Goal: Task Accomplishment & Management: Manage account settings

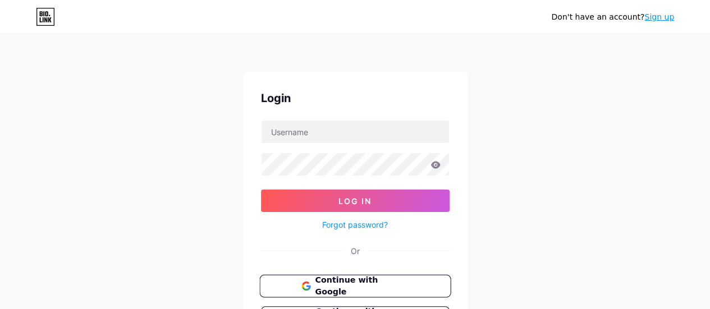
click at [355, 281] on span "Continue with Google" at bounding box center [362, 287] width 94 height 24
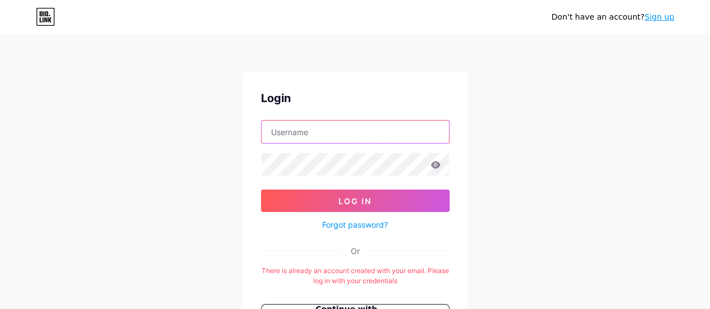
click at [333, 134] on input "text" at bounding box center [356, 132] width 188 height 22
type input "[DOMAIN_NAME][EMAIL_ADDRESS][DOMAIN_NAME]"
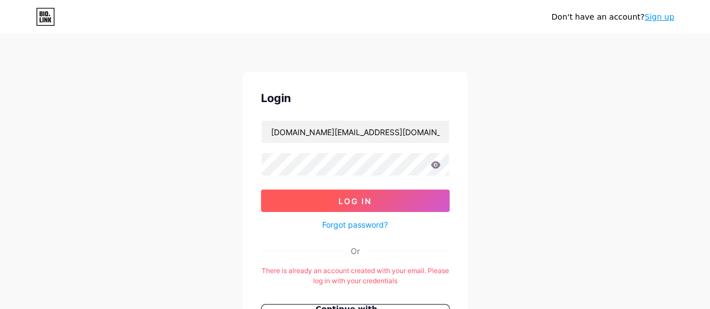
click at [346, 203] on span "Log In" at bounding box center [355, 201] width 33 height 10
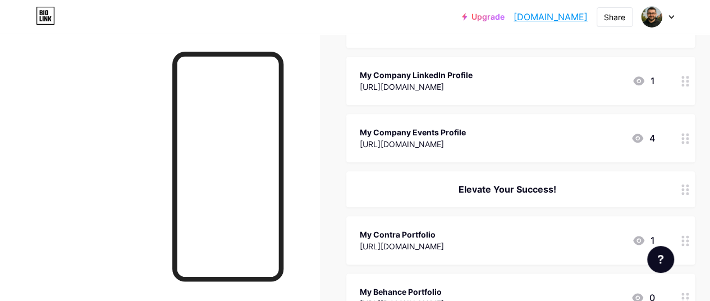
scroll to position [561, 0]
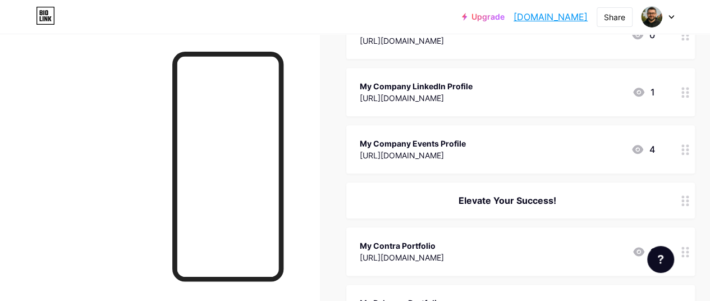
click at [510, 151] on div "My Company Events Profile [URL][DOMAIN_NAME] 4" at bounding box center [507, 149] width 295 height 26
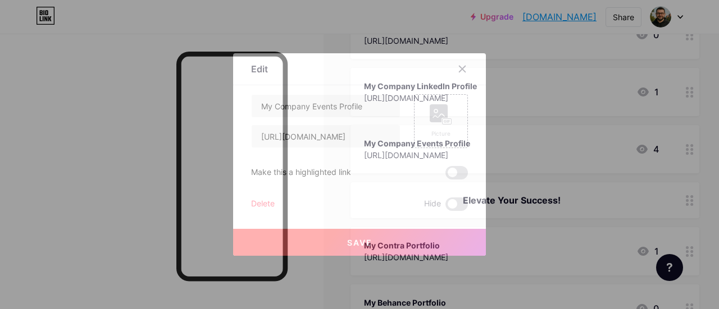
click at [257, 200] on div "Delete" at bounding box center [263, 204] width 24 height 13
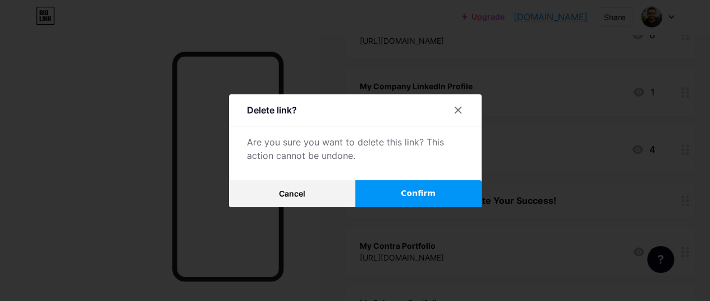
click at [392, 203] on button "Confirm" at bounding box center [418, 193] width 126 height 27
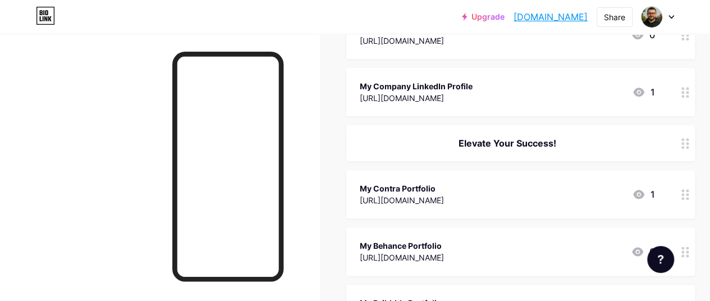
click at [473, 102] on div "[URL][DOMAIN_NAME]" at bounding box center [416, 98] width 113 height 12
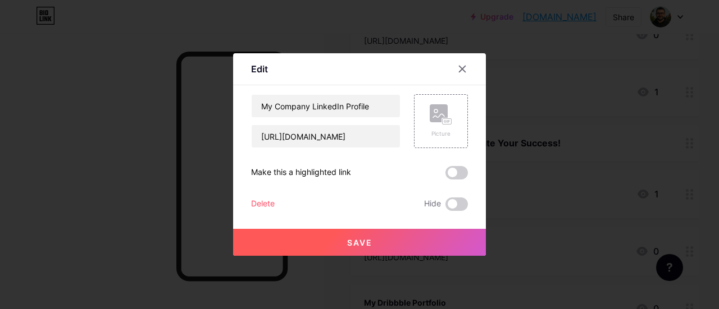
click at [265, 202] on div "Delete" at bounding box center [263, 204] width 24 height 13
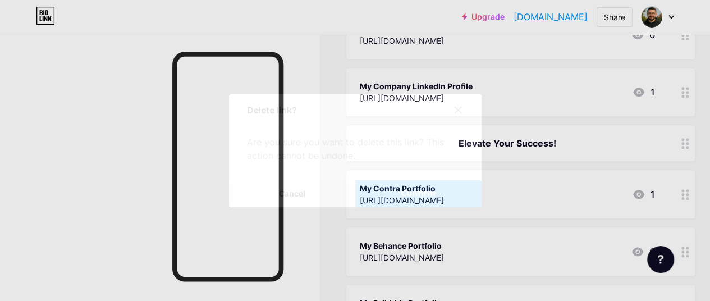
click at [408, 194] on span "Confirm" at bounding box center [418, 194] width 35 height 12
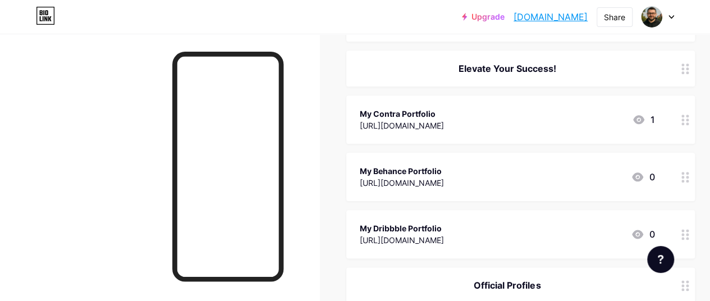
scroll to position [505, 0]
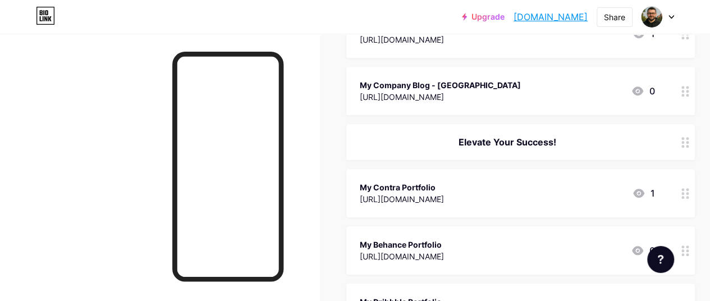
click at [520, 127] on div "Elevate Your Success!" at bounding box center [520, 142] width 349 height 36
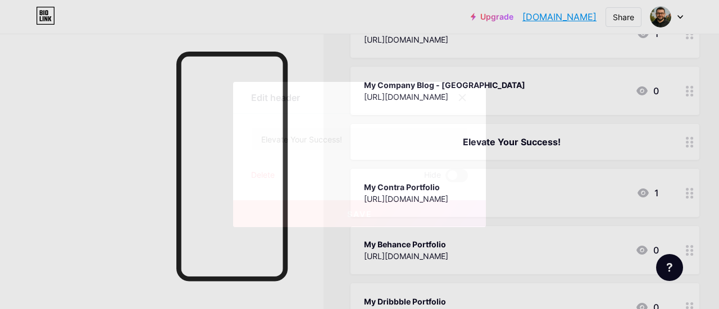
click at [268, 174] on div "Delete" at bounding box center [263, 175] width 24 height 13
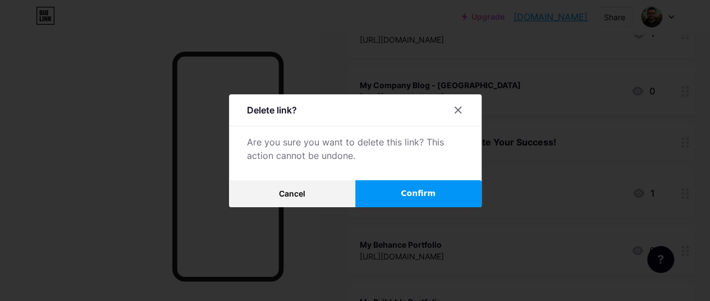
click at [392, 204] on button "Confirm" at bounding box center [418, 193] width 126 height 27
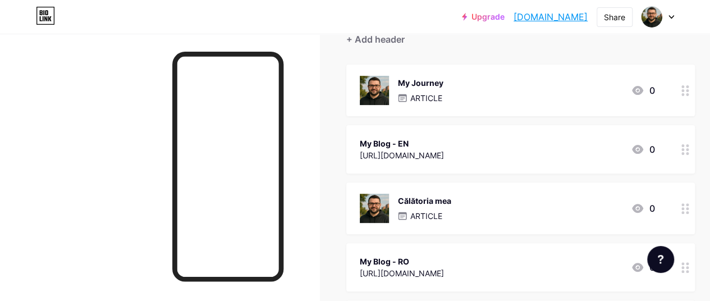
scroll to position [112, 0]
click at [444, 152] on div "[URL][DOMAIN_NAME]" at bounding box center [402, 155] width 84 height 12
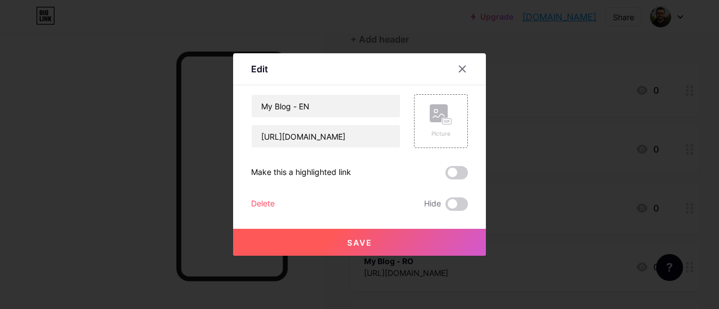
click at [271, 201] on div "Delete" at bounding box center [263, 204] width 24 height 13
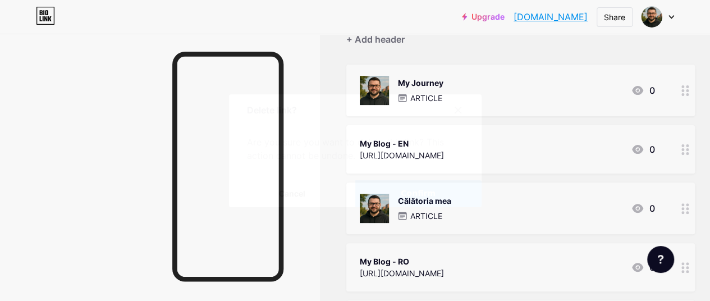
click at [423, 205] on button "Confirm" at bounding box center [418, 193] width 126 height 27
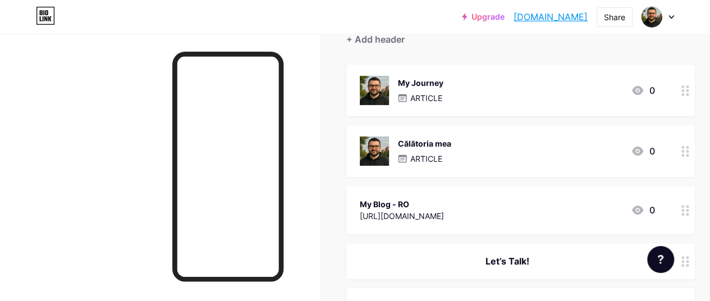
click at [423, 204] on div "My Blog - RO" at bounding box center [402, 204] width 84 height 12
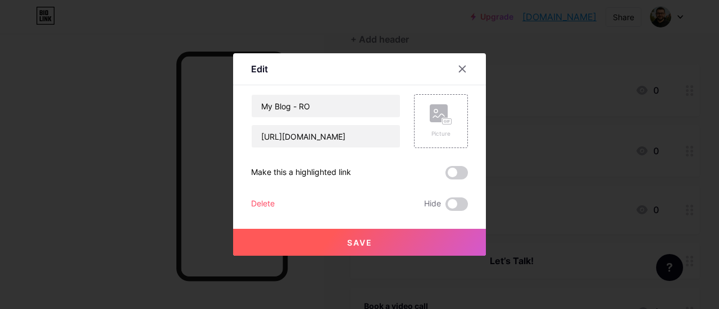
click at [268, 197] on div "My Blog - RO [URL][DOMAIN_NAME] Picture Make this a highlighted link Delete Hid…" at bounding box center [359, 152] width 217 height 117
click at [268, 201] on div "Delete" at bounding box center [263, 204] width 24 height 13
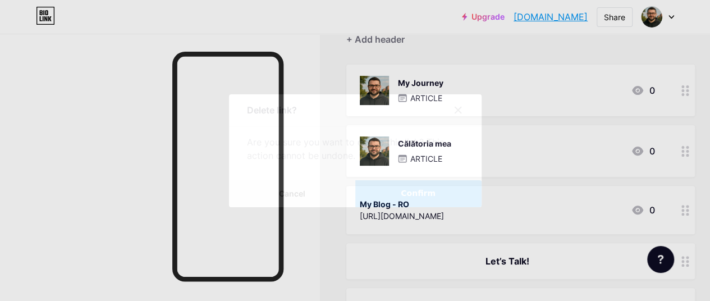
click at [412, 199] on span "Confirm" at bounding box center [418, 194] width 35 height 12
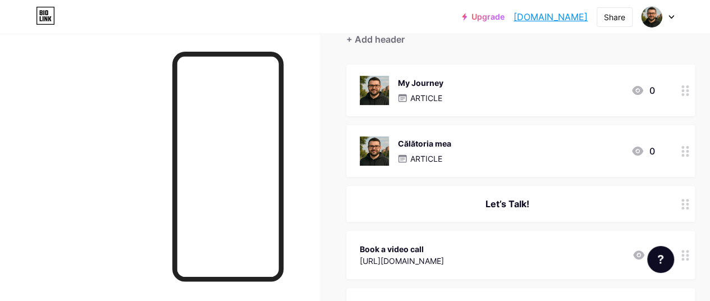
scroll to position [168, 0]
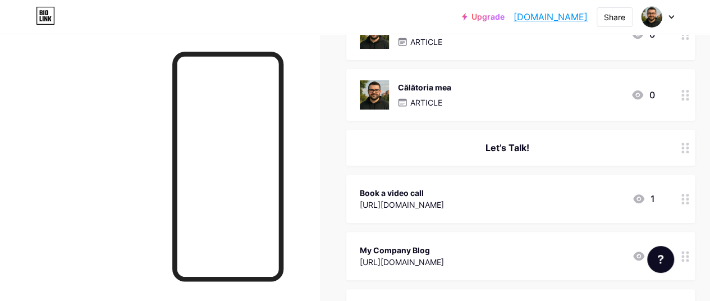
click at [444, 246] on div "My Company Blog" at bounding box center [402, 250] width 84 height 12
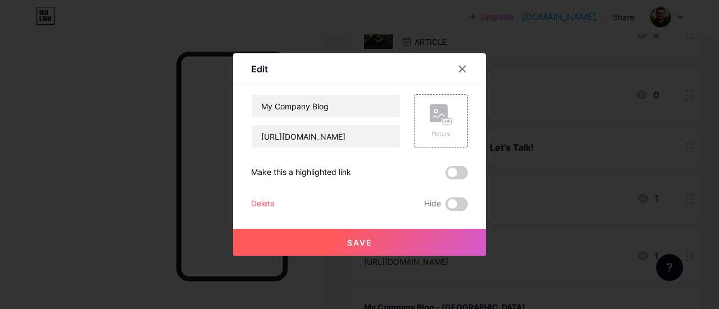
click at [273, 202] on div "Delete" at bounding box center [263, 204] width 24 height 13
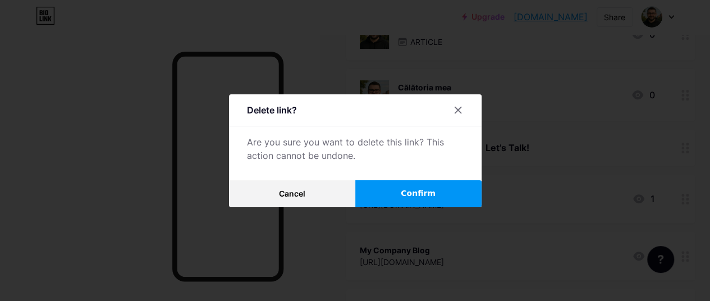
click at [454, 202] on button "Confirm" at bounding box center [418, 193] width 126 height 27
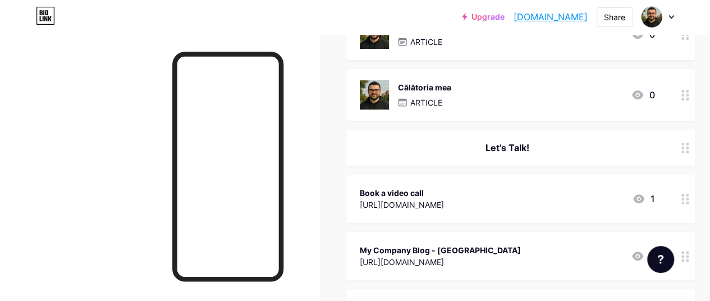
click at [463, 248] on div "My Company Blog - [GEOGRAPHIC_DATA]" at bounding box center [440, 250] width 161 height 12
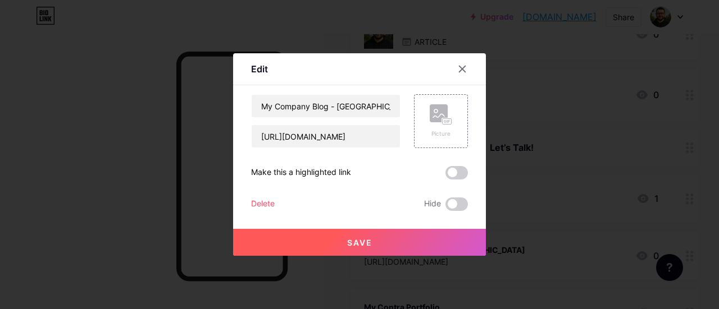
click at [273, 202] on div "Delete" at bounding box center [263, 204] width 24 height 13
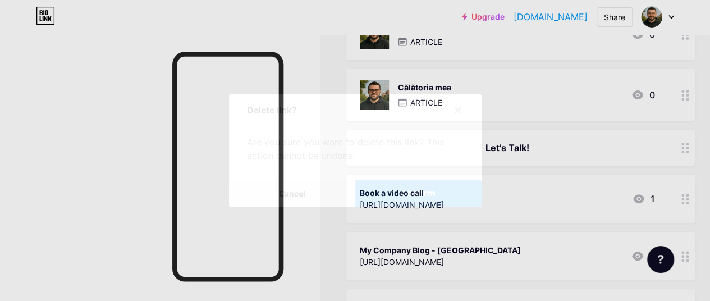
click at [451, 204] on button "Confirm" at bounding box center [418, 193] width 126 height 27
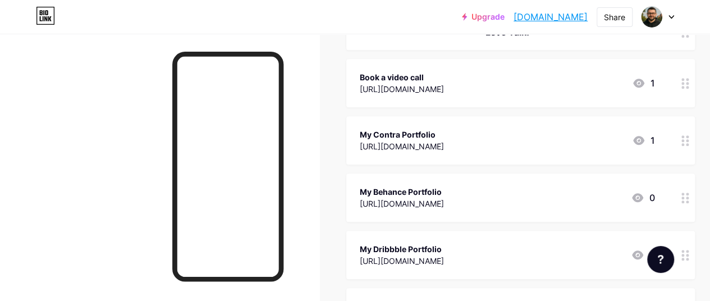
scroll to position [337, 0]
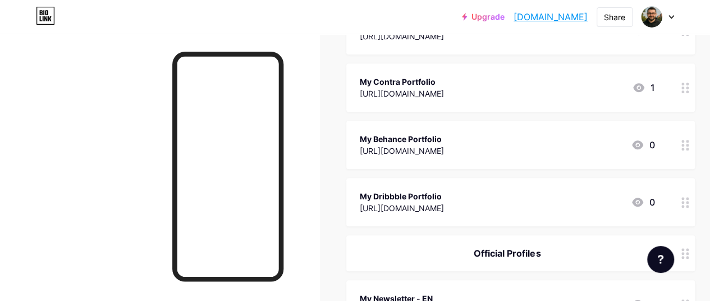
click at [444, 83] on div "My Contra Portfolio" at bounding box center [402, 82] width 84 height 12
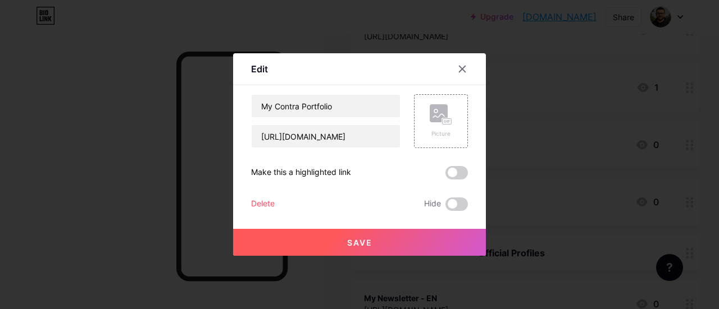
click at [268, 203] on div "Delete" at bounding box center [263, 204] width 24 height 13
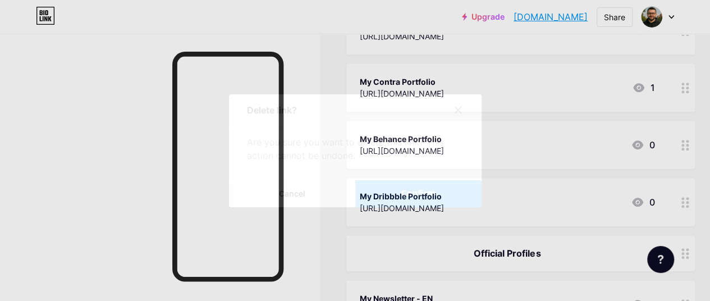
click at [428, 207] on button "Confirm" at bounding box center [418, 193] width 126 height 27
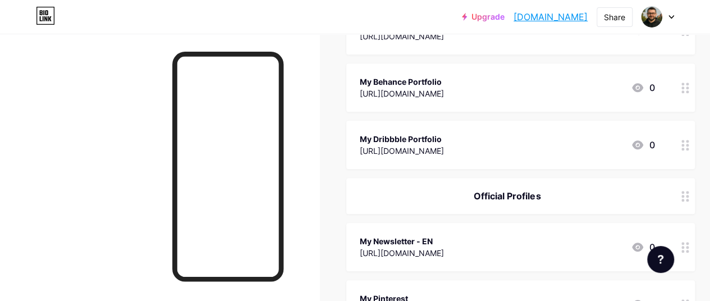
click at [444, 99] on div "My Behance Portfolio [URL][DOMAIN_NAME]" at bounding box center [402, 88] width 84 height 26
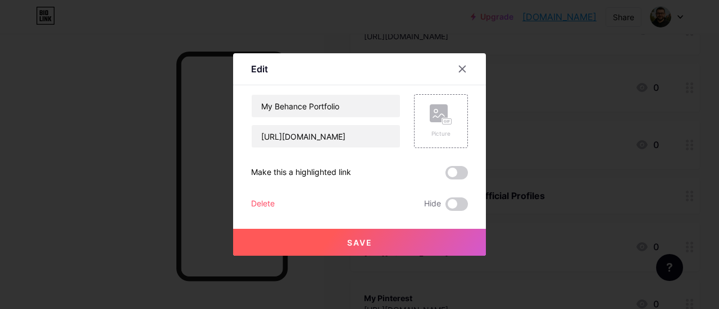
click at [260, 202] on div "Delete" at bounding box center [263, 204] width 24 height 13
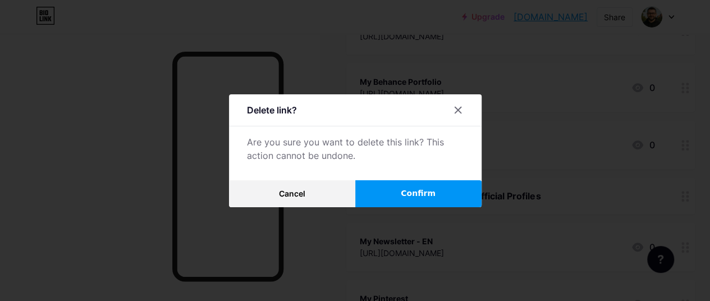
click at [436, 199] on span "Confirm" at bounding box center [418, 194] width 35 height 12
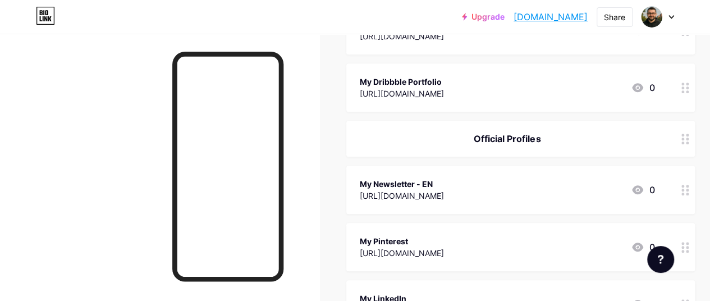
click at [444, 89] on div "[URL][DOMAIN_NAME]" at bounding box center [402, 94] width 84 height 12
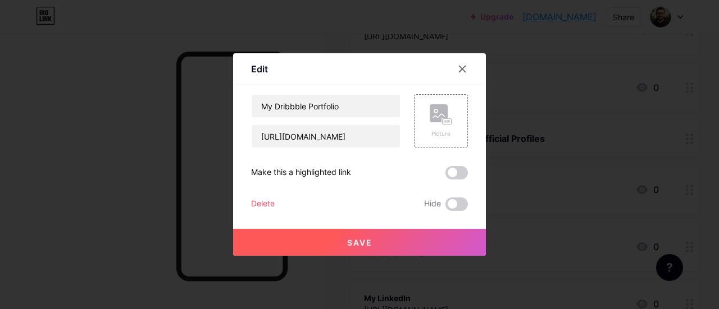
click at [273, 202] on div "Delete" at bounding box center [263, 204] width 24 height 13
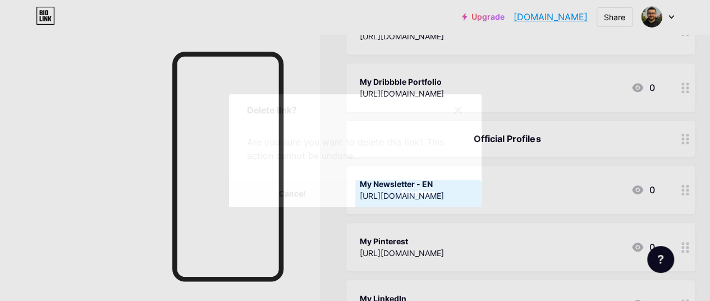
click at [448, 197] on button "Confirm" at bounding box center [418, 193] width 126 height 27
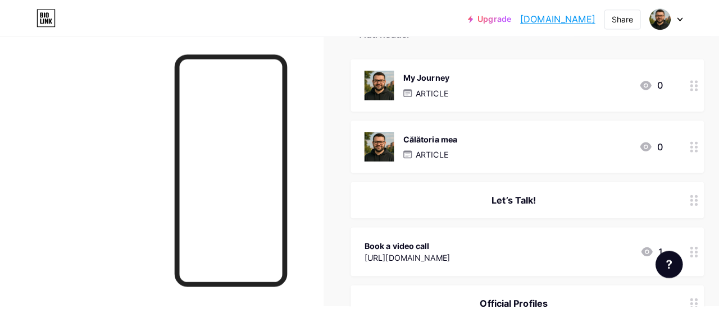
scroll to position [112, 0]
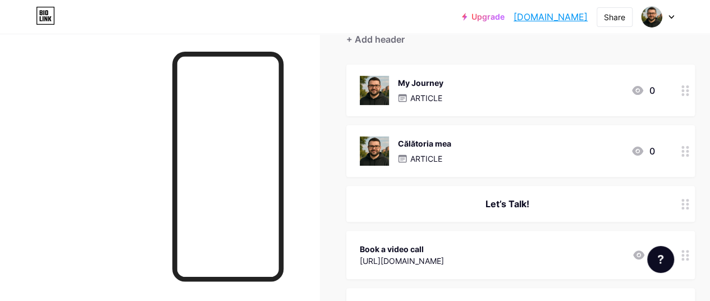
click at [473, 103] on div "My Journey ARTICLE 0" at bounding box center [507, 90] width 295 height 29
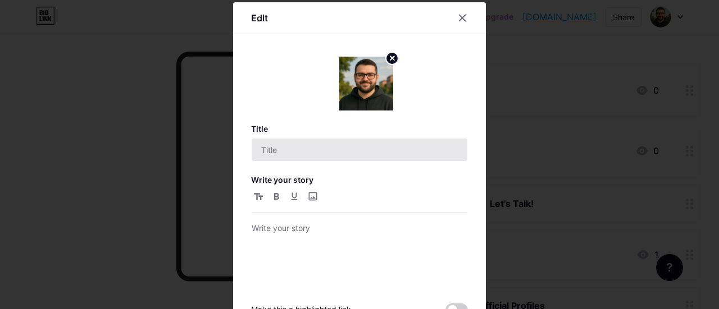
type input "My Journey"
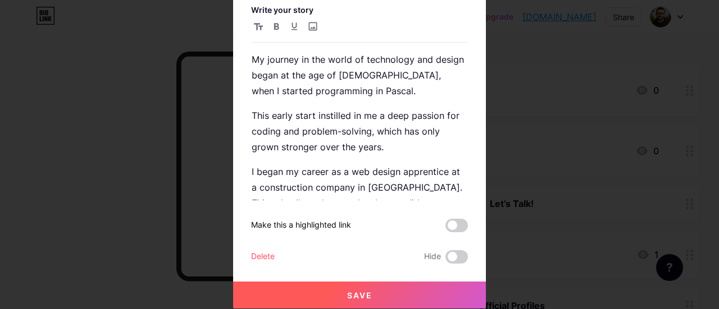
scroll to position [171, 0]
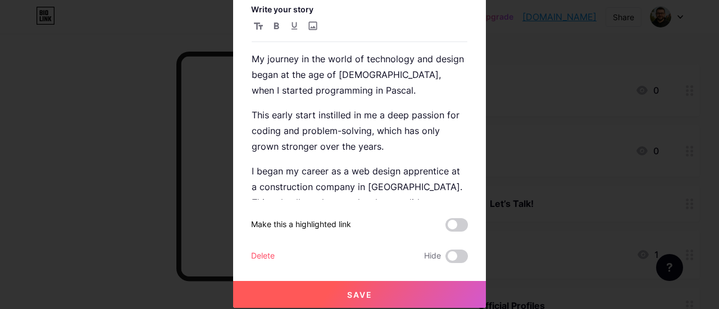
click at [267, 252] on div "Delete" at bounding box center [263, 256] width 24 height 13
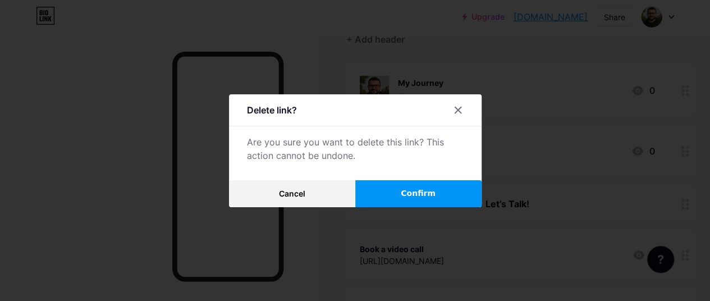
click at [388, 206] on button "Confirm" at bounding box center [418, 193] width 126 height 27
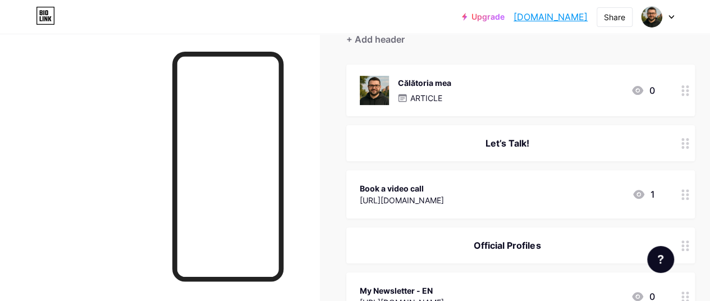
click at [443, 88] on div "Călătoria mea ARTICLE" at bounding box center [424, 90] width 53 height 29
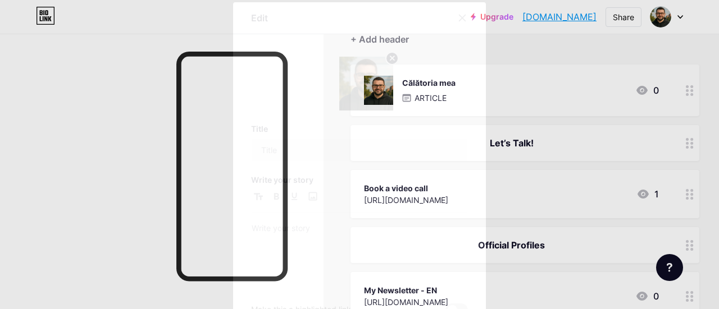
type input "Călătoria mea"
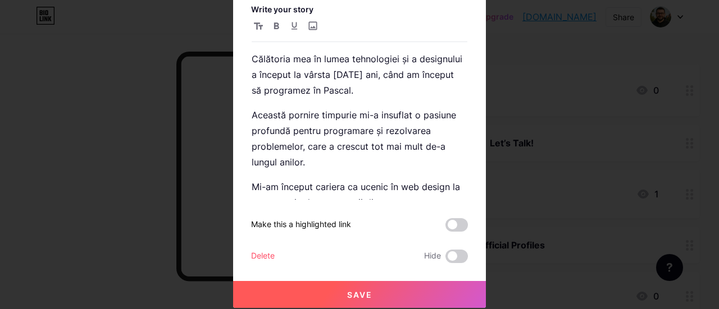
click at [262, 251] on div "Delete" at bounding box center [263, 256] width 24 height 13
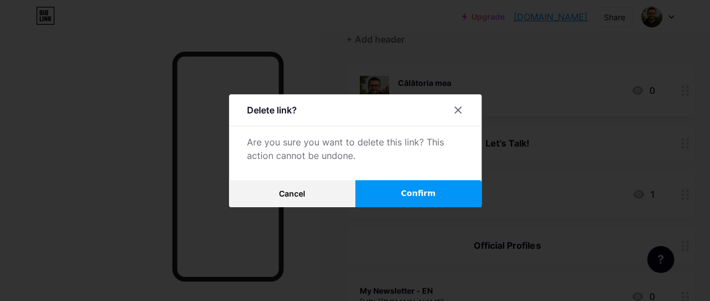
click at [408, 188] on button "Confirm" at bounding box center [418, 193] width 126 height 27
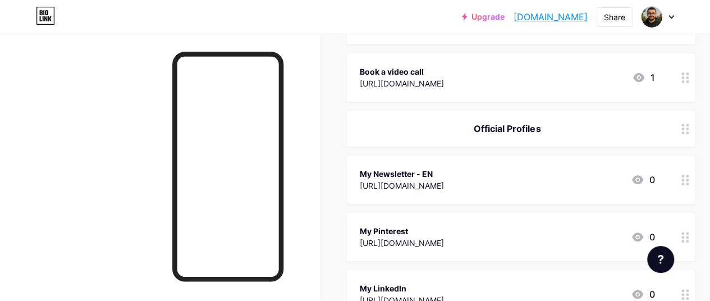
scroll to position [225, 0]
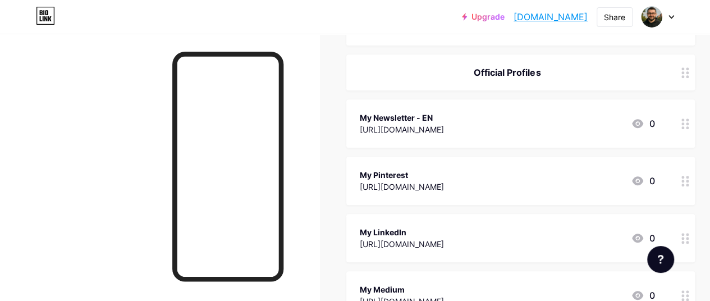
click at [501, 124] on div "My Newsletter - EN [URL][DOMAIN_NAME] 0" at bounding box center [507, 124] width 295 height 26
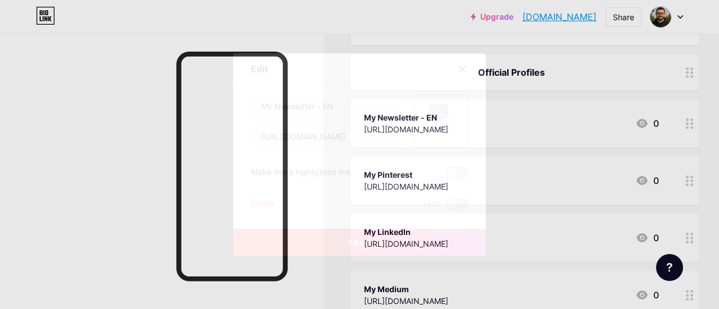
click at [461, 72] on icon at bounding box center [462, 69] width 9 height 9
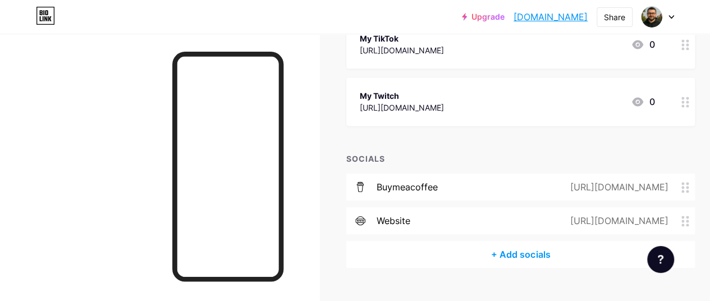
scroll to position [784, 0]
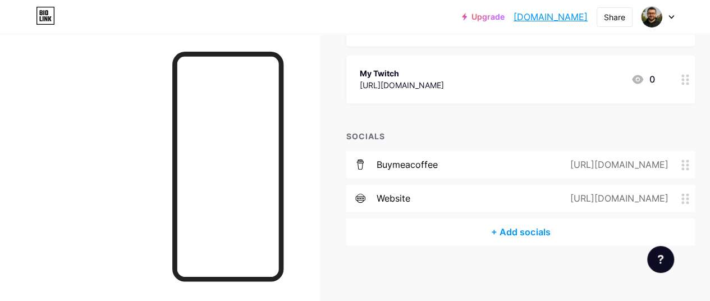
click at [529, 200] on div "website [URL][DOMAIN_NAME]" at bounding box center [520, 198] width 349 height 27
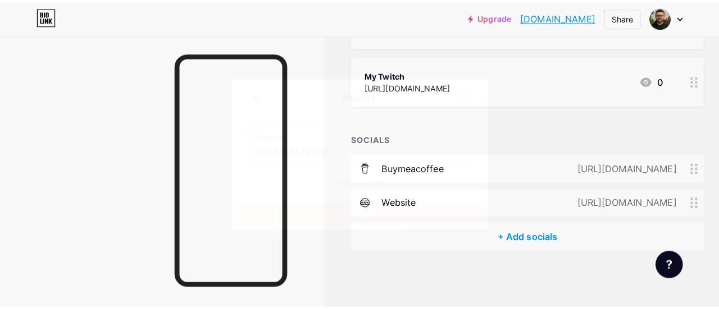
scroll to position [776, 0]
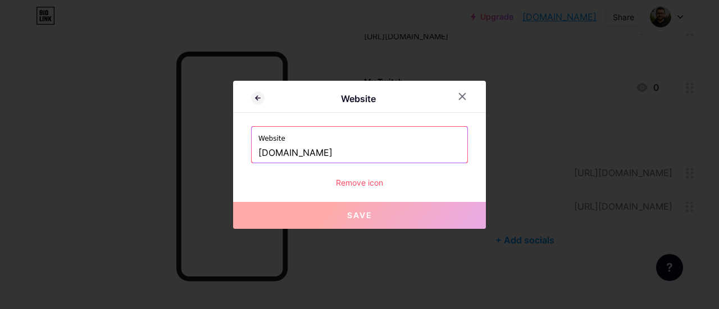
click at [370, 185] on div "Remove icon" at bounding box center [359, 183] width 217 height 12
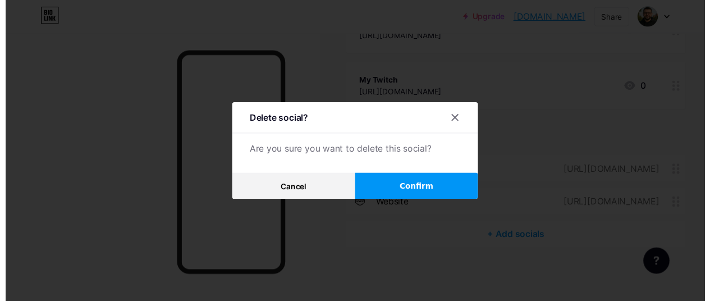
scroll to position [784, 0]
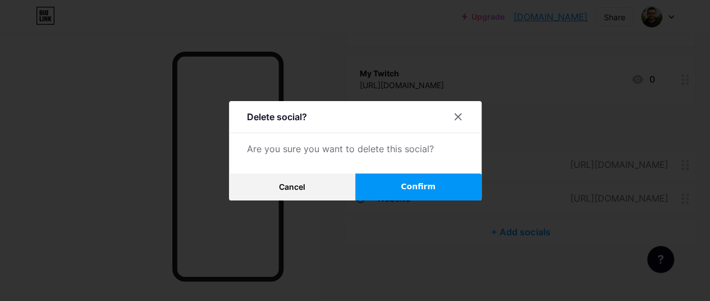
click at [435, 188] on span "Confirm" at bounding box center [418, 187] width 35 height 12
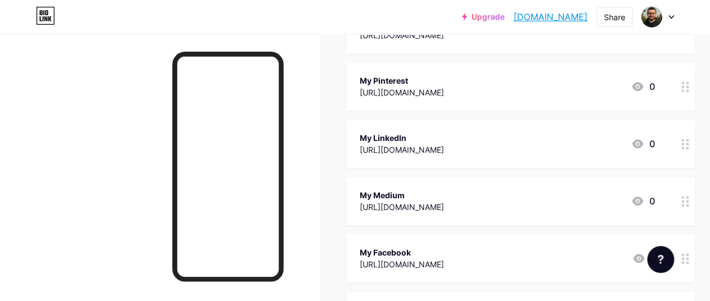
scroll to position [301, 0]
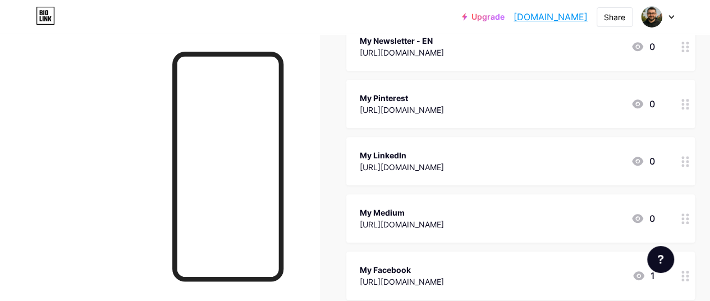
click at [444, 161] on div "[URL][DOMAIN_NAME]" at bounding box center [402, 167] width 84 height 12
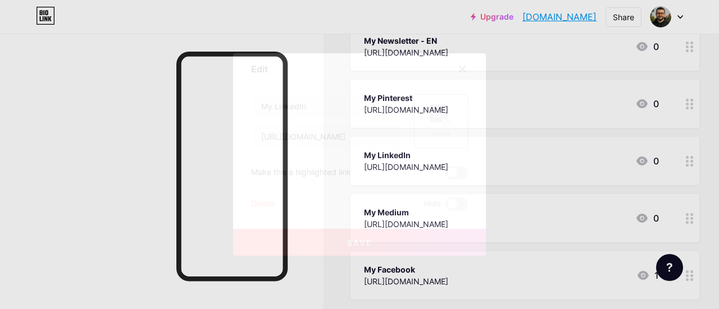
click at [261, 201] on div "Delete" at bounding box center [263, 204] width 24 height 13
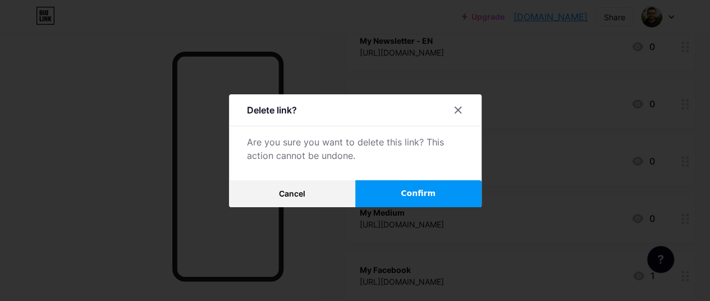
click at [413, 207] on button "Confirm" at bounding box center [418, 193] width 126 height 27
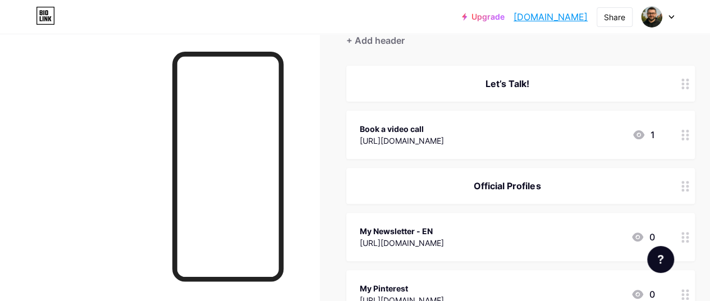
scroll to position [133, 0]
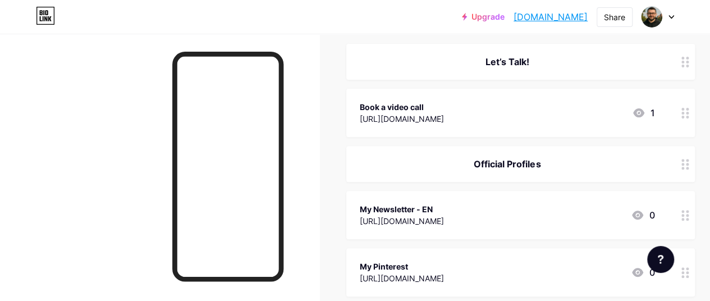
click at [441, 107] on div "Book a video call" at bounding box center [402, 107] width 84 height 12
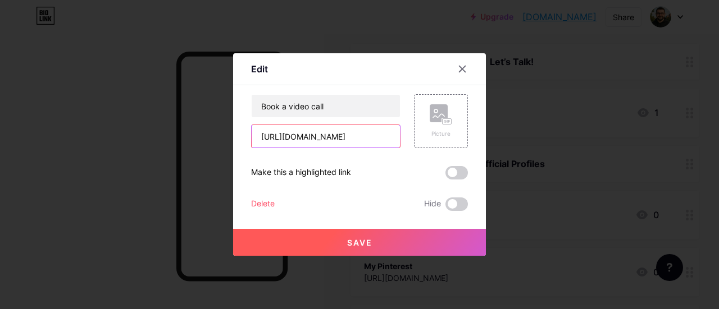
click at [342, 127] on input "[URL][DOMAIN_NAME]" at bounding box center [326, 136] width 148 height 22
click at [462, 67] on icon at bounding box center [462, 69] width 9 height 9
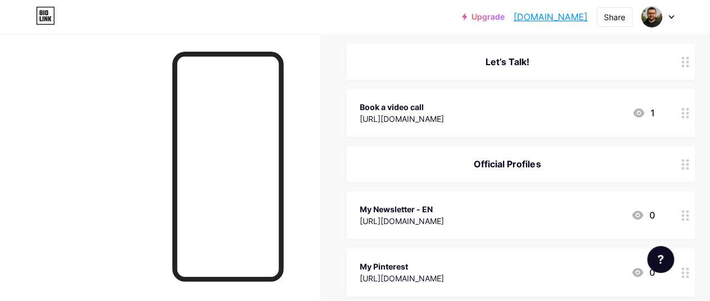
click at [444, 117] on div "[URL][DOMAIN_NAME]" at bounding box center [402, 119] width 84 height 12
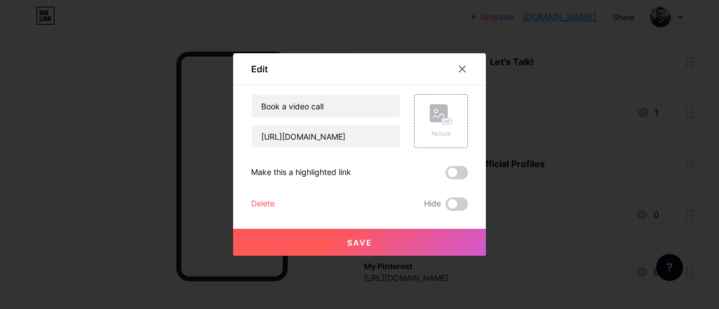
click at [271, 202] on div "Delete" at bounding box center [263, 204] width 24 height 13
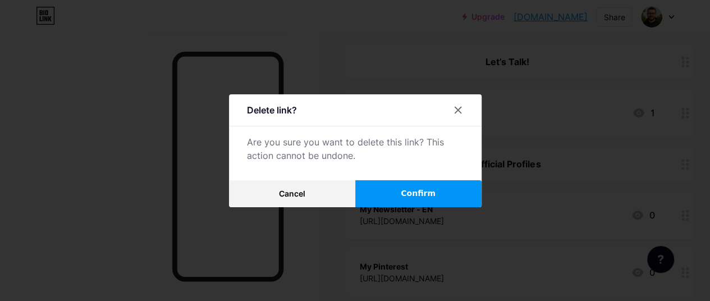
click at [455, 190] on button "Confirm" at bounding box center [418, 193] width 126 height 27
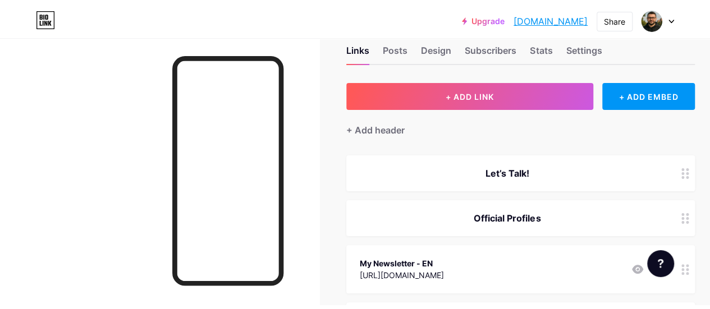
scroll to position [0, 0]
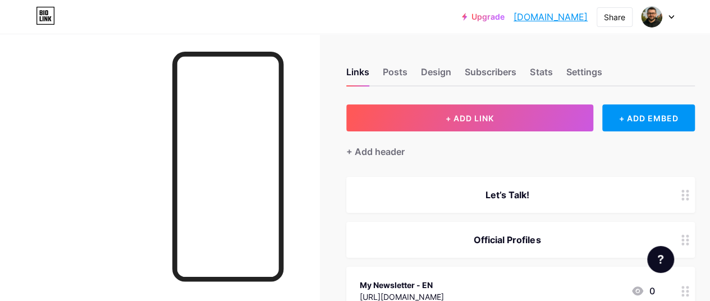
click at [495, 188] on div "Let’s Talk!" at bounding box center [507, 194] width 295 height 13
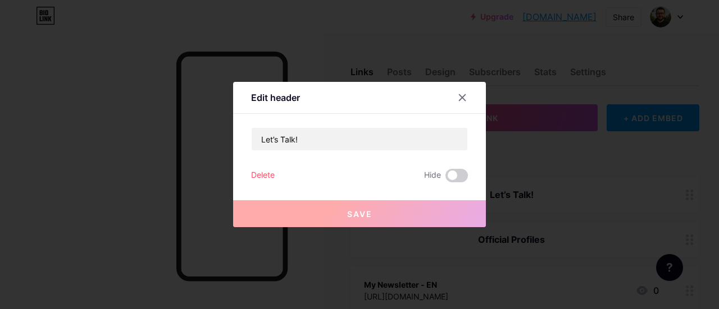
click at [264, 172] on div "Delete" at bounding box center [263, 175] width 24 height 13
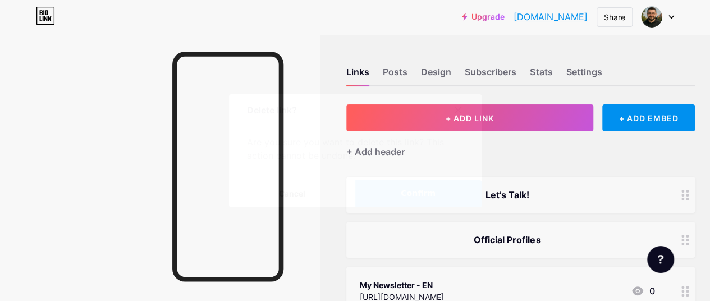
click at [424, 188] on button "Confirm" at bounding box center [418, 193] width 126 height 27
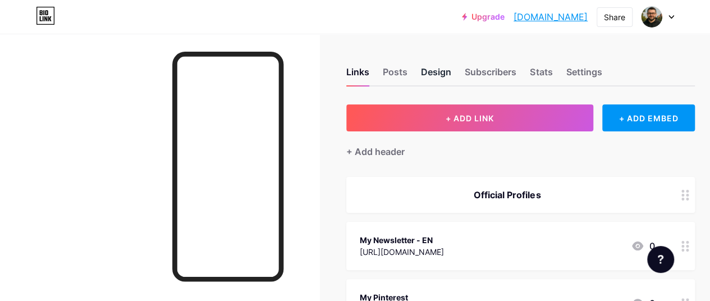
click at [433, 72] on div "Design" at bounding box center [436, 75] width 30 height 20
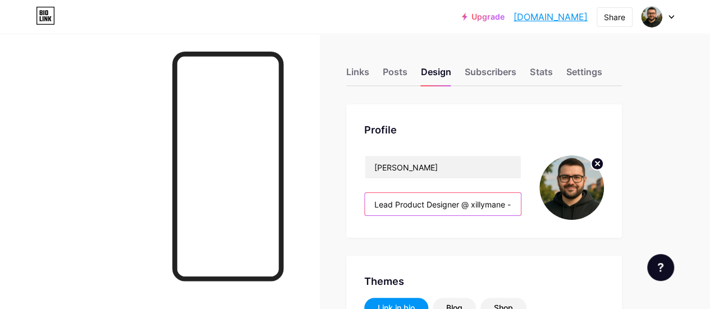
click at [456, 204] on input "Lead Product Designer @ xillymane - Your Design, Your Story!" at bounding box center [443, 204] width 156 height 22
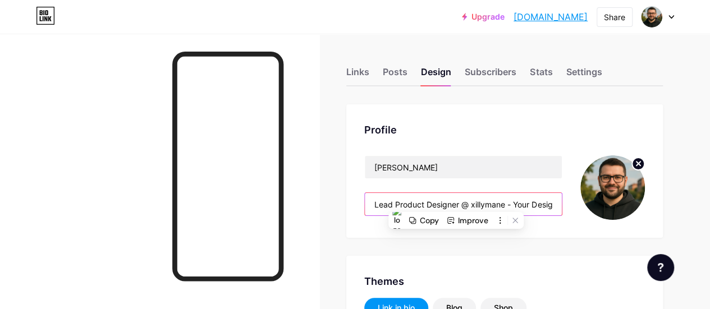
click at [473, 203] on input "Lead Product Designer @ xillymane - Your Design, Your Story!" at bounding box center [463, 204] width 197 height 22
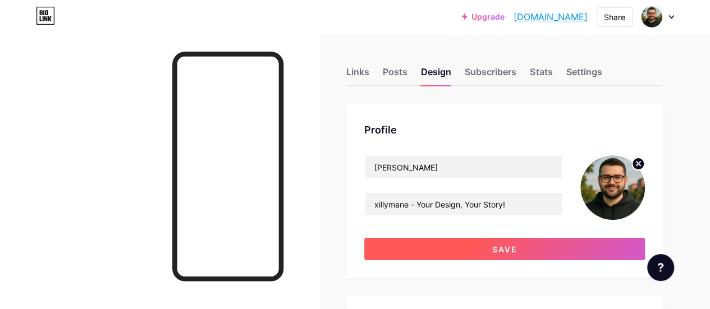
click at [506, 255] on button "Save" at bounding box center [504, 249] width 281 height 22
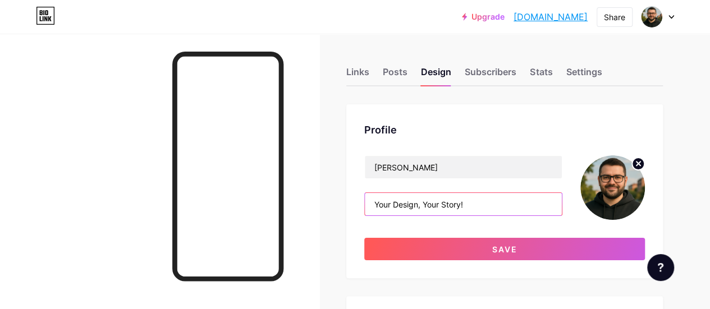
click at [452, 199] on input "Your Design, Your Story!" at bounding box center [463, 204] width 197 height 22
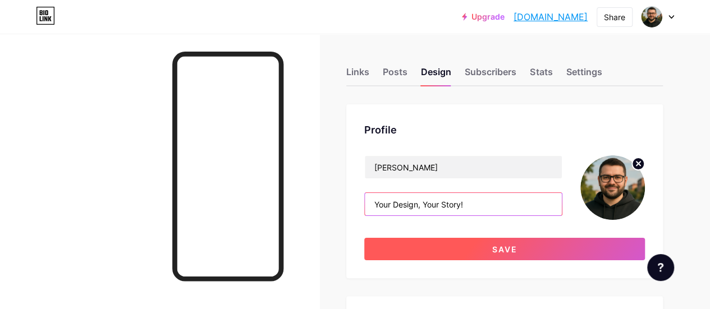
type input "Your Design, Your Story!"
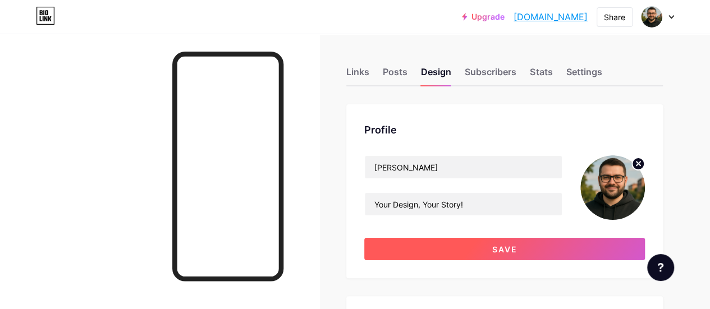
click at [484, 250] on button "Save" at bounding box center [504, 249] width 281 height 22
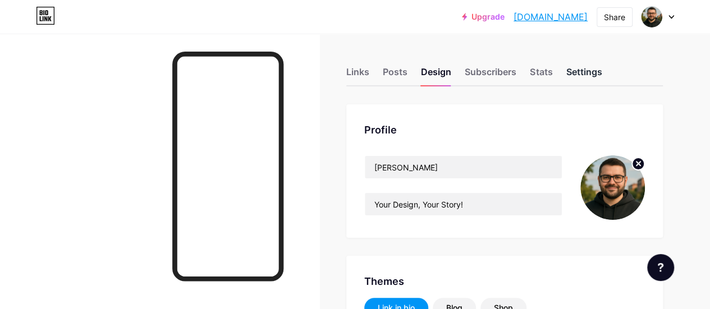
click at [588, 71] on div "Settings" at bounding box center [584, 75] width 36 height 20
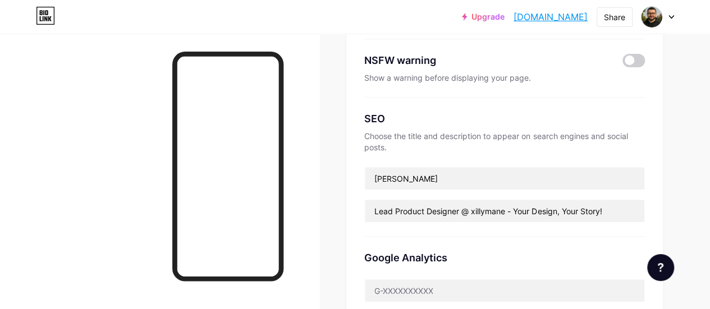
scroll to position [225, 0]
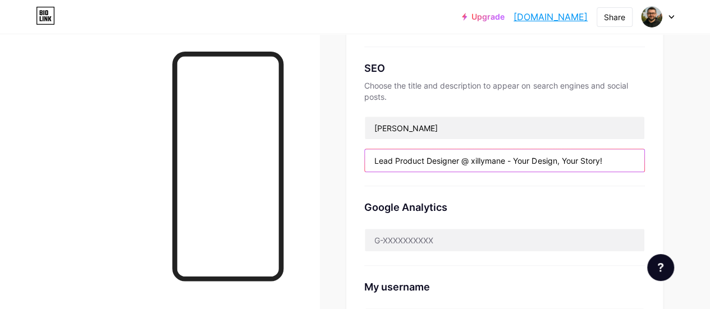
click at [468, 163] on input "Lead Product Designer @ xillymane - Your Design, Your Story!" at bounding box center [505, 160] width 280 height 22
paste input "text"
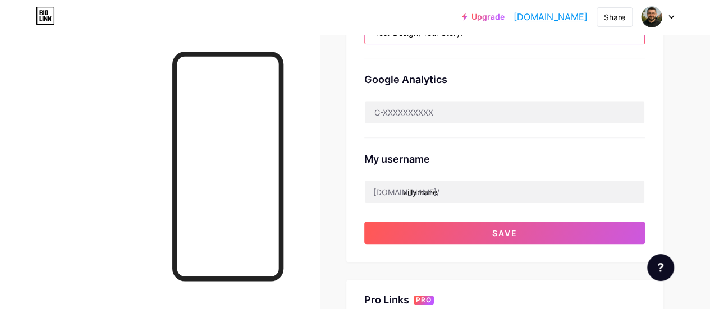
scroll to position [337, 0]
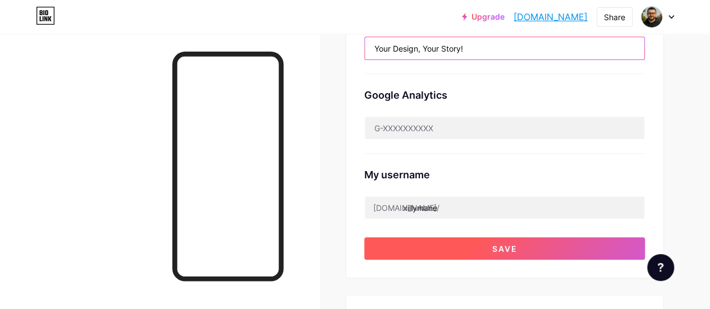
type input "Your Design, Your Story!"
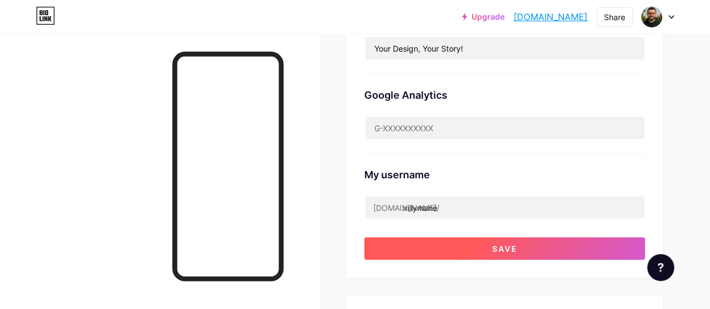
click at [500, 239] on button "Save" at bounding box center [504, 248] width 281 height 22
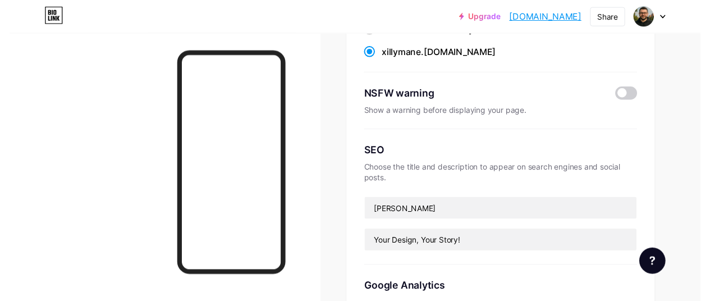
scroll to position [0, 0]
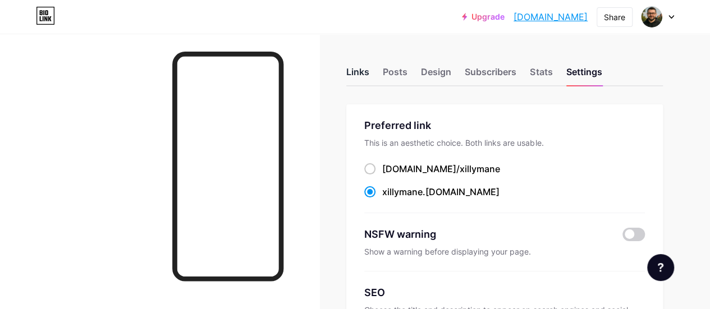
click at [361, 69] on div "Links" at bounding box center [357, 75] width 23 height 20
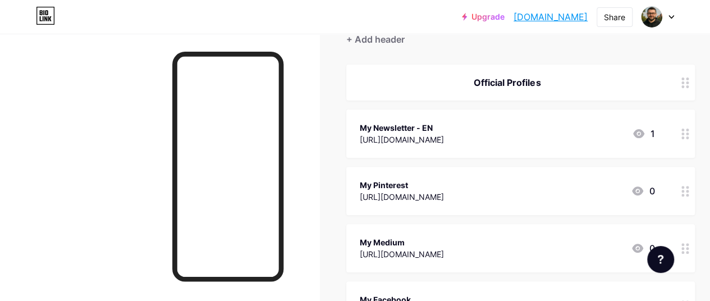
scroll to position [56, 0]
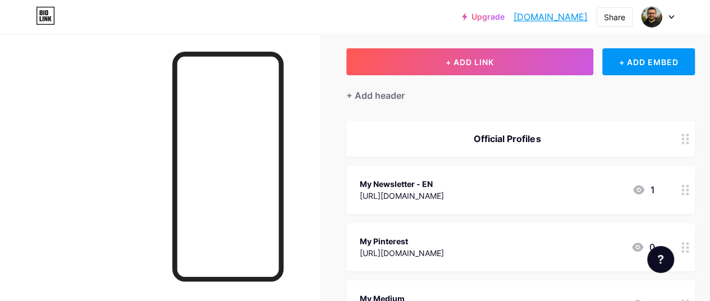
click at [511, 141] on div "Official Profiles" at bounding box center [507, 138] width 295 height 13
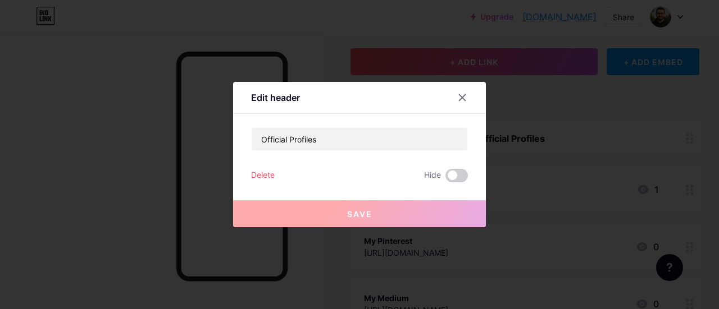
click at [255, 170] on div "Delete" at bounding box center [263, 175] width 24 height 13
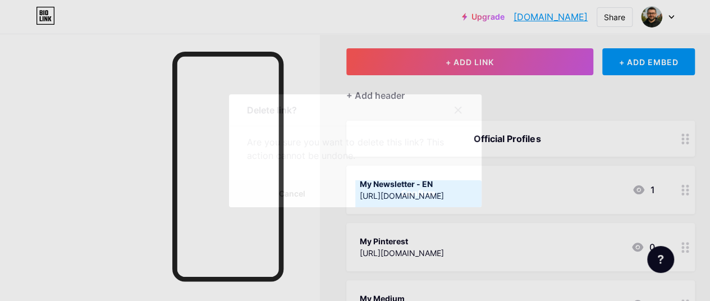
click at [385, 188] on button "Confirm" at bounding box center [418, 193] width 126 height 27
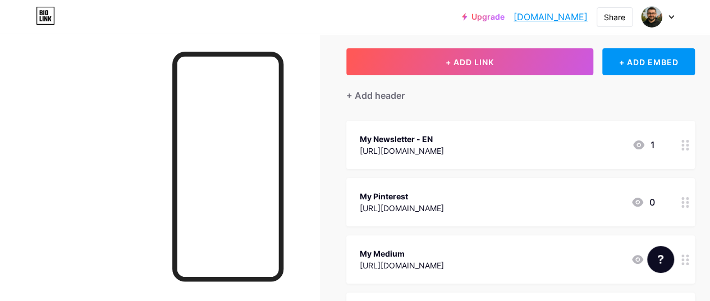
click at [457, 160] on div "My Newsletter - EN [URL][DOMAIN_NAME] 1" at bounding box center [520, 145] width 349 height 48
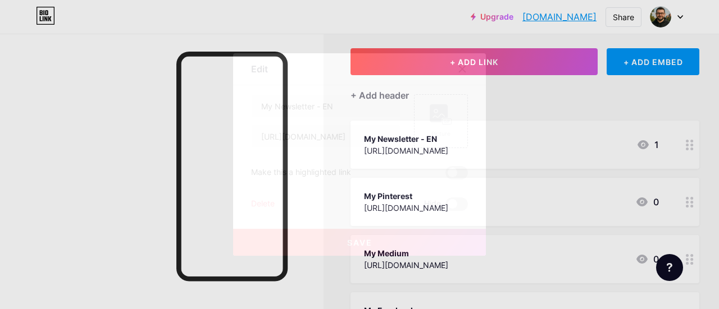
click at [269, 205] on div "Delete" at bounding box center [263, 204] width 24 height 13
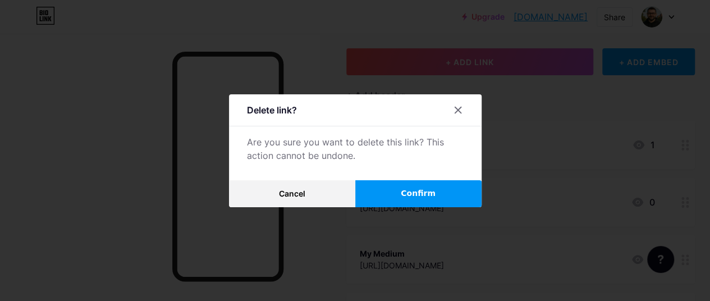
click at [389, 200] on button "Confirm" at bounding box center [418, 193] width 126 height 27
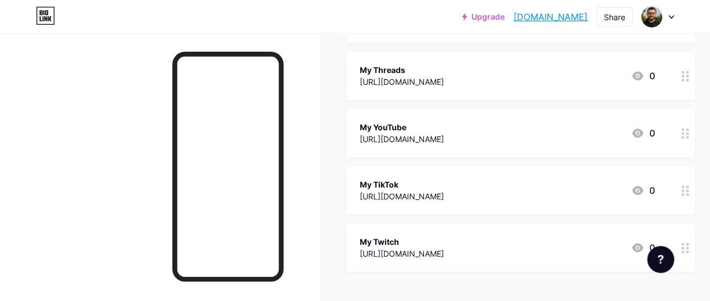
scroll to position [337, 0]
